Goal: Task Accomplishment & Management: Complete application form

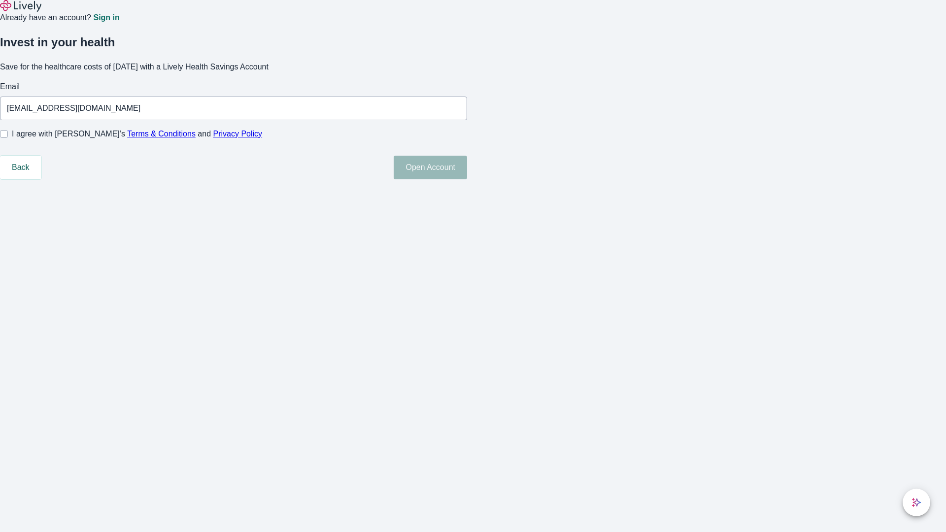
click at [8, 138] on input "I agree with Lively’s Terms & Conditions and Privacy Policy" at bounding box center [4, 134] width 8 height 8
checkbox input "true"
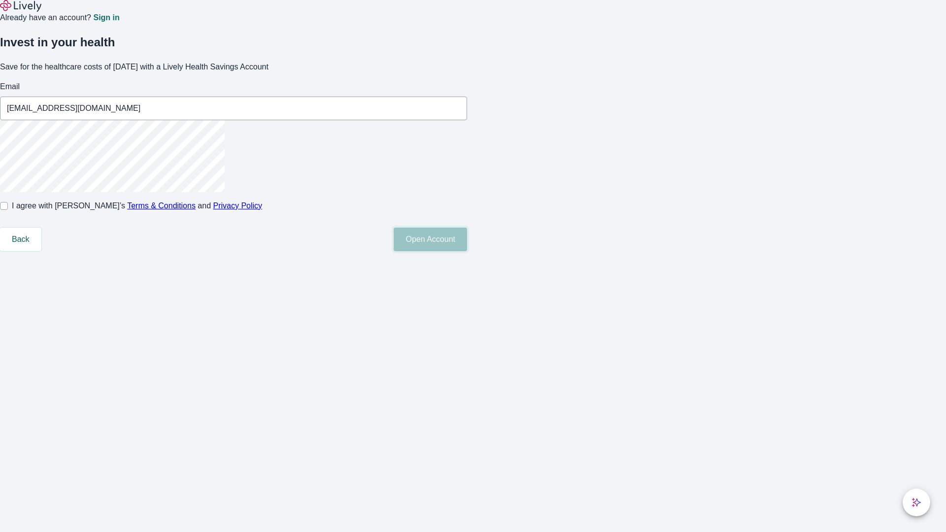
click at [467, 251] on button "Open Account" at bounding box center [430, 240] width 73 height 24
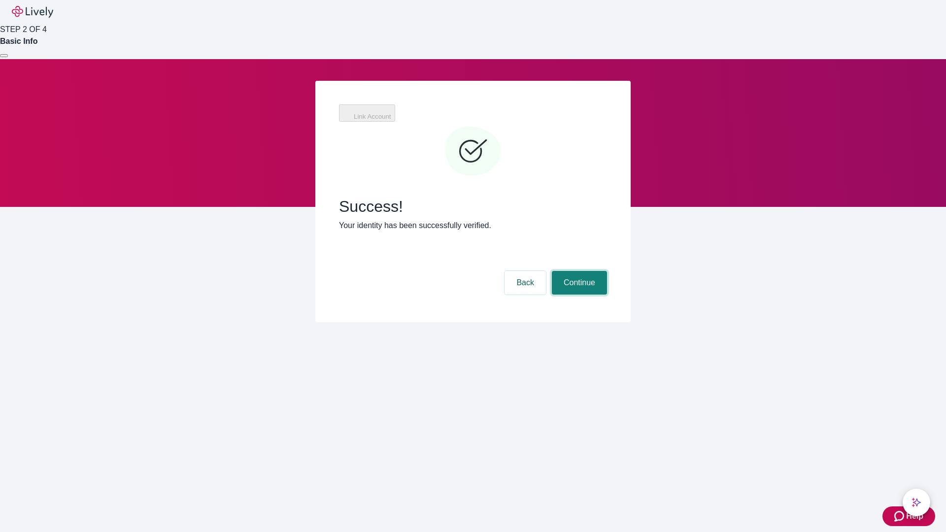
click at [578, 271] on button "Continue" at bounding box center [579, 283] width 55 height 24
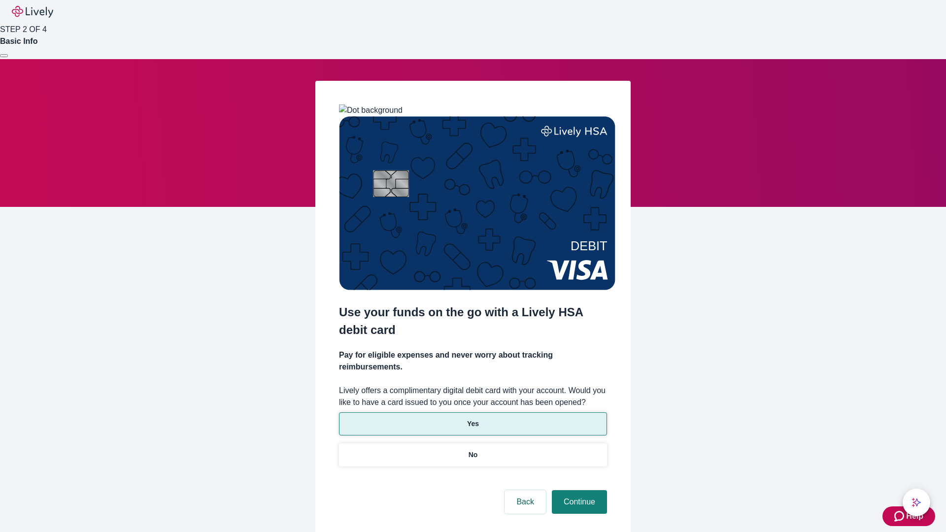
click at [473, 419] on p "Yes" at bounding box center [473, 424] width 12 height 10
click at [578, 490] on button "Continue" at bounding box center [579, 502] width 55 height 24
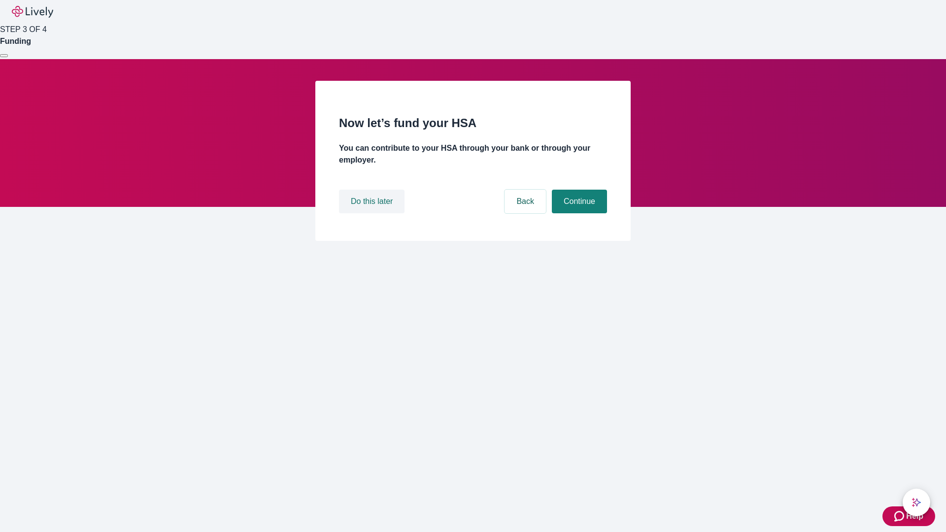
click at [373, 213] on button "Do this later" at bounding box center [372, 202] width 66 height 24
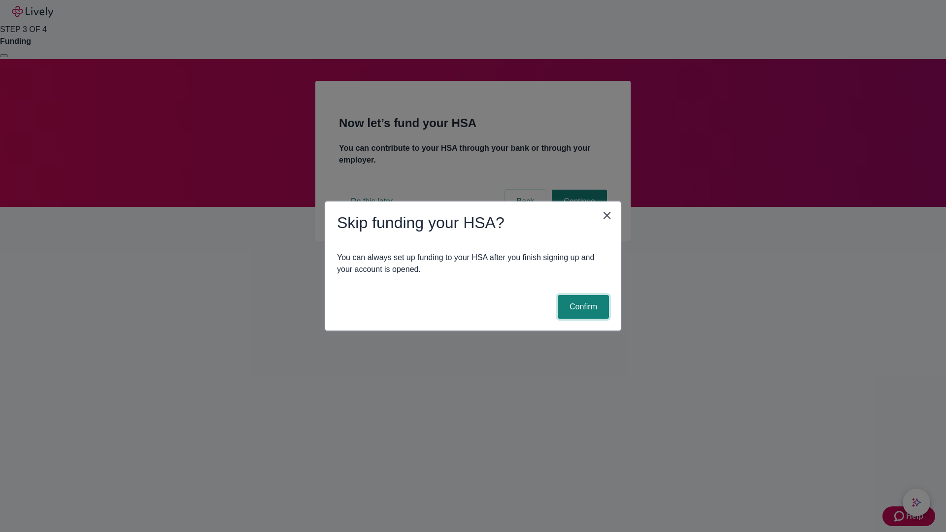
click at [582, 307] on button "Confirm" at bounding box center [583, 307] width 51 height 24
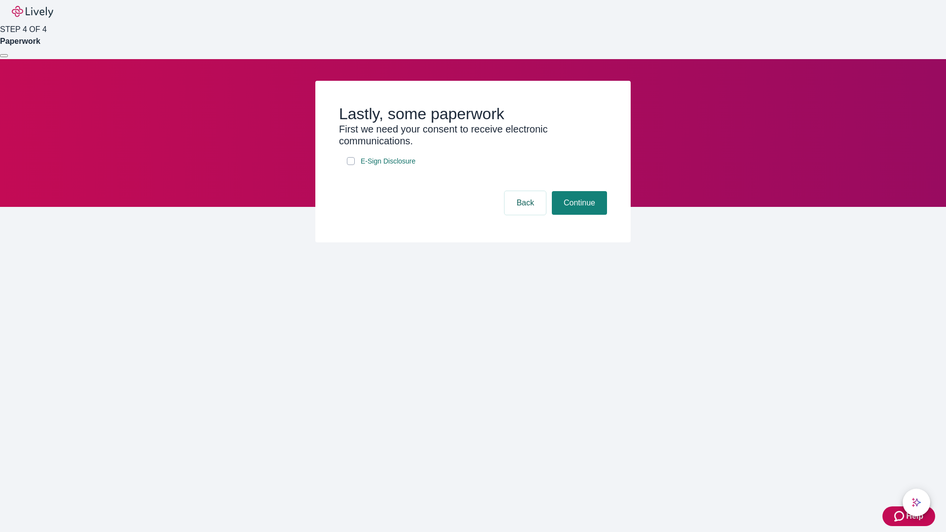
click at [351, 165] on input "E-Sign Disclosure" at bounding box center [351, 161] width 8 height 8
checkbox input "true"
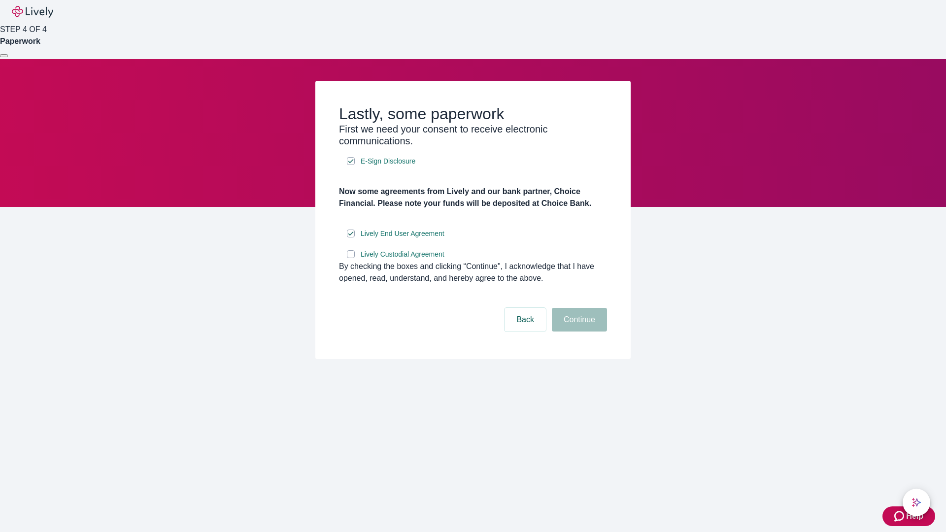
click at [351, 258] on input "Lively Custodial Agreement" at bounding box center [351, 254] width 8 height 8
checkbox input "true"
click at [578, 332] on button "Continue" at bounding box center [579, 320] width 55 height 24
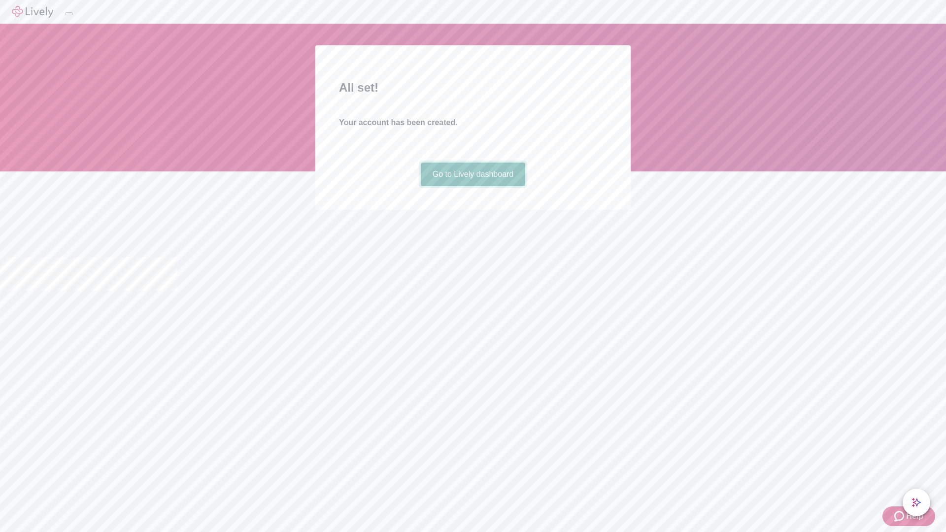
click at [473, 186] on link "Go to Lively dashboard" at bounding box center [473, 175] width 105 height 24
